Goal: Leave review/rating

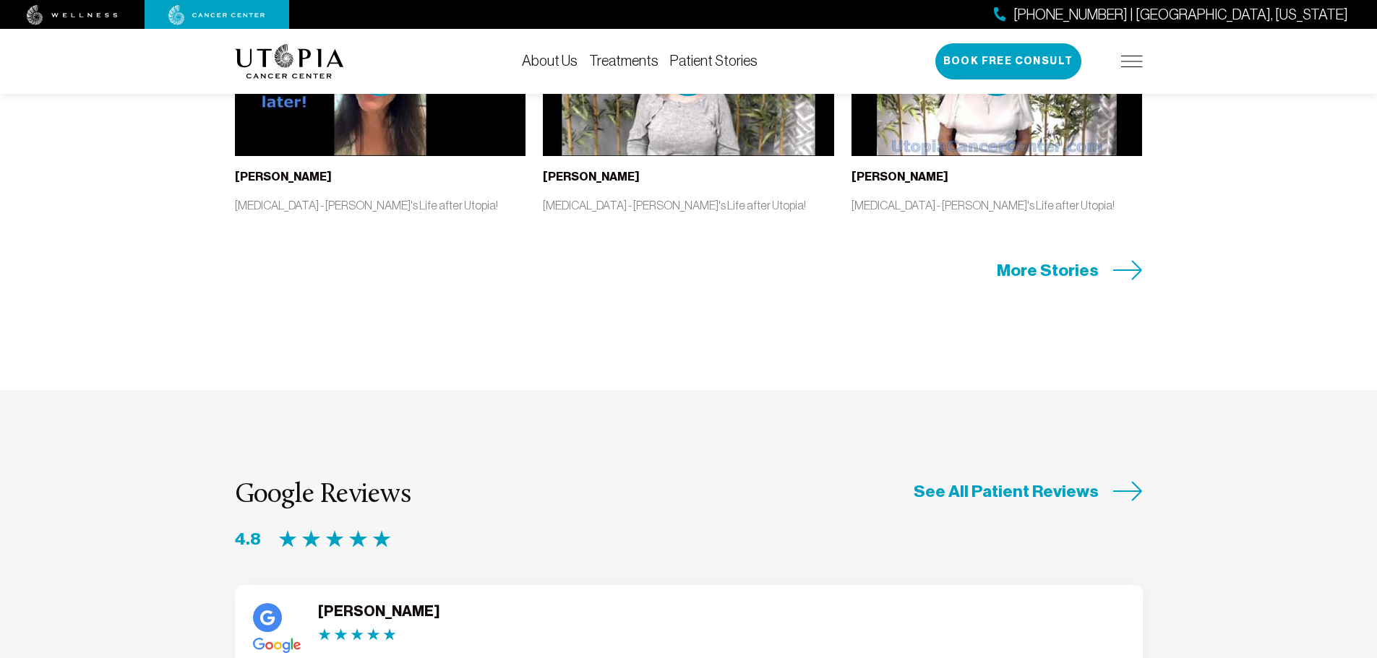
scroll to position [3512, 0]
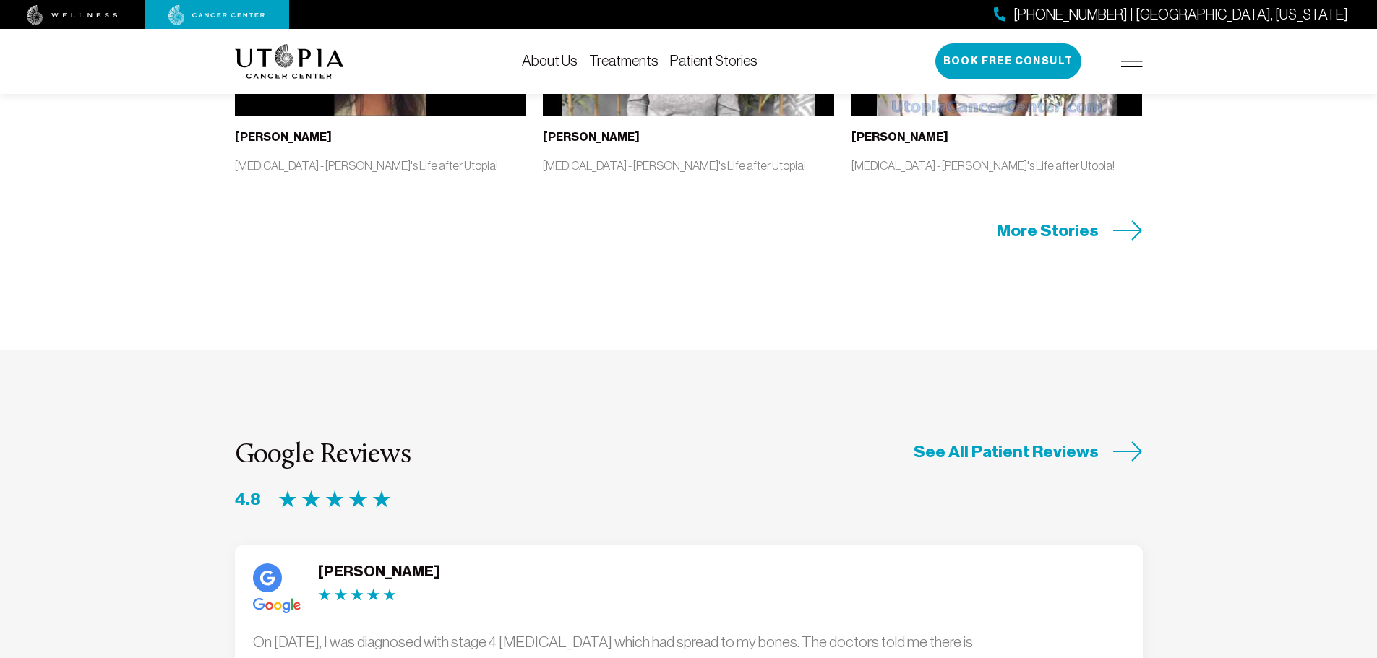
click at [572, 441] on div "Google Reviews 4.8 See All Patient Reviews" at bounding box center [689, 476] width 908 height 70
